Goal: Task Accomplishment & Management: Use online tool/utility

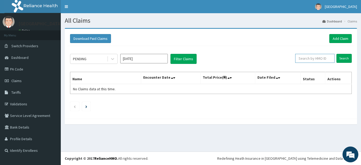
click at [315, 57] on input "text" at bounding box center [314, 58] width 39 height 9
paste input "AGO/10245/A"
type input "AGO/10245/A"
click at [344, 58] on input "Search" at bounding box center [343, 58] width 15 height 9
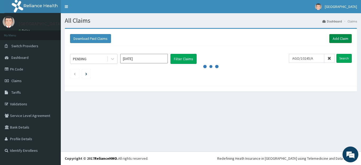
click at [342, 37] on link "Add Claim" at bounding box center [340, 38] width 22 height 9
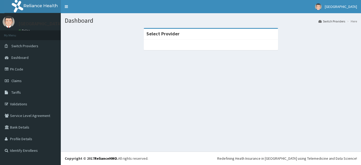
click at [18, 70] on link "PA Code" at bounding box center [30, 69] width 61 height 12
click at [18, 67] on link "PA Code" at bounding box center [30, 69] width 61 height 12
click at [20, 69] on link "PA Code" at bounding box center [30, 69] width 61 height 12
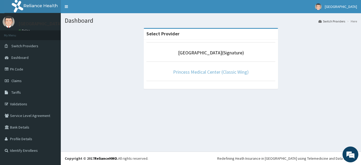
click at [217, 71] on link "Princess Medical Center (Classic Wing)" at bounding box center [211, 72] width 76 height 6
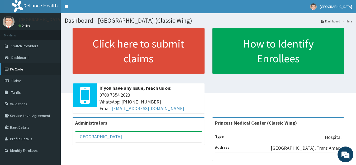
click at [18, 69] on link "PA Code" at bounding box center [30, 69] width 61 height 12
